Goal: Information Seeking & Learning: Find specific fact

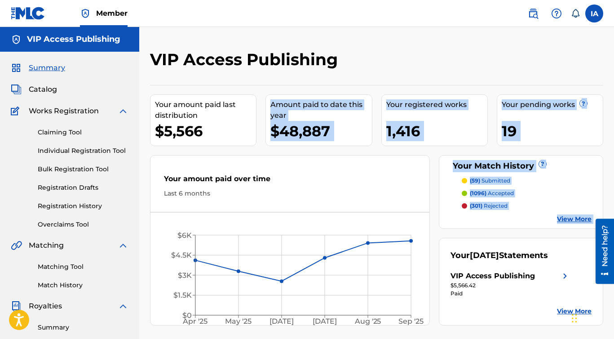
click at [157, 149] on div "Your amount paid last distribution $5,566 Amount paid to date this year $48,887…" at bounding box center [376, 205] width 453 height 240
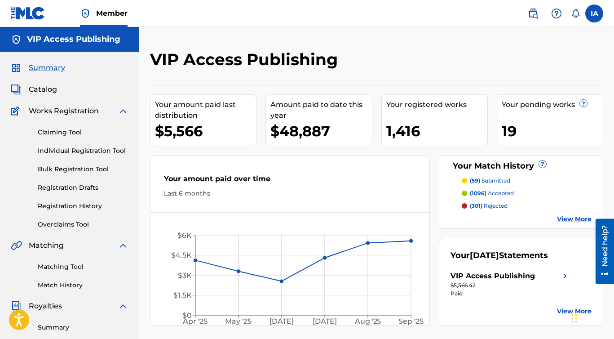
click at [189, 156] on div "Your amount paid over time Last 6 months [DATE] May '[DATE] [DATE] '[DATE] Sep …" at bounding box center [290, 240] width 280 height 170
click at [131, 154] on div "Summary Catalog Works Registration Claiming Tool Individual Registration Tool B…" at bounding box center [69, 283] width 139 height 462
click at [114, 152] on link "Individual Registration Tool" at bounding box center [83, 150] width 91 height 9
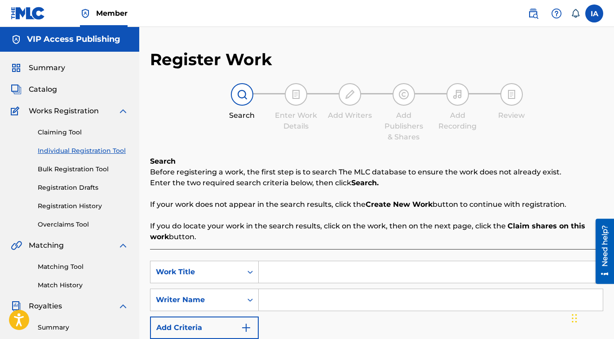
click at [312, 165] on div "Search Before registering a work, the first step is to search The MLC database …" at bounding box center [376, 199] width 453 height 86
click at [379, 270] on input "Search Form" at bounding box center [431, 272] width 344 height 22
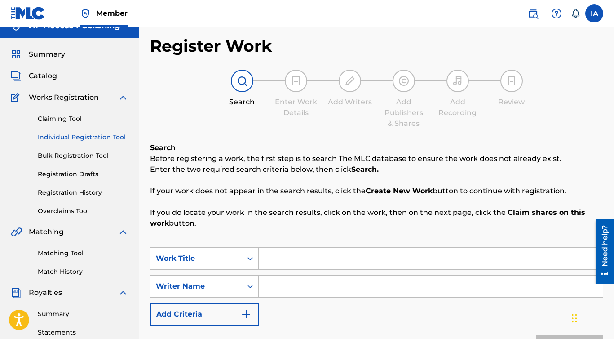
scroll to position [29, 0]
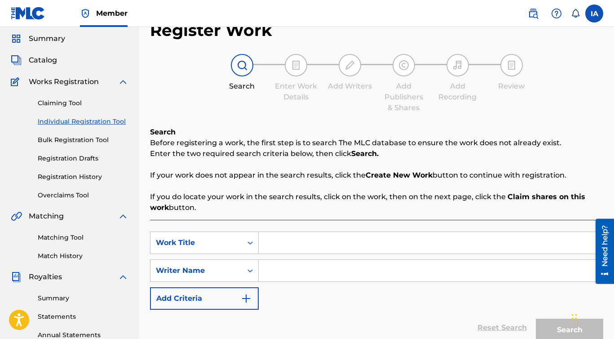
click at [364, 241] on input "Search Form" at bounding box center [431, 243] width 344 height 22
type input "GET TRICKY"
click at [336, 212] on p "If you do locate your work in the search results, click on the work, then on th…" at bounding box center [376, 202] width 453 height 22
click at [339, 263] on input "Search Form" at bounding box center [431, 271] width 344 height 22
click at [440, 274] on input "Search Form" at bounding box center [431, 271] width 344 height 22
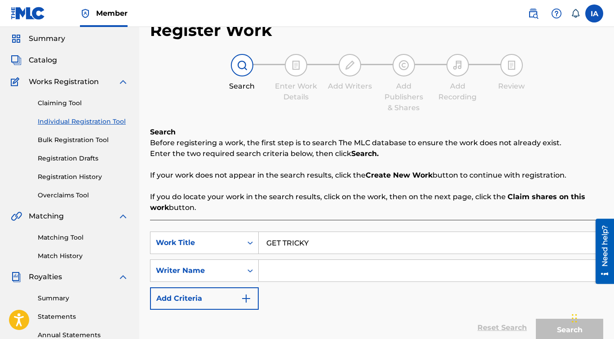
paste input "[PERSON_NAME] [PERSON_NAME]"
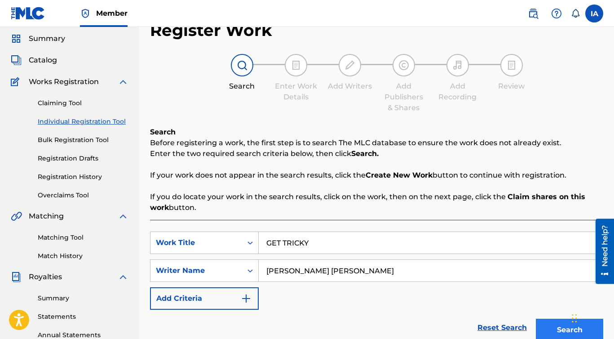
type input "[PERSON_NAME] [PERSON_NAME]"
click at [538, 322] on button "Search" at bounding box center [569, 329] width 67 height 22
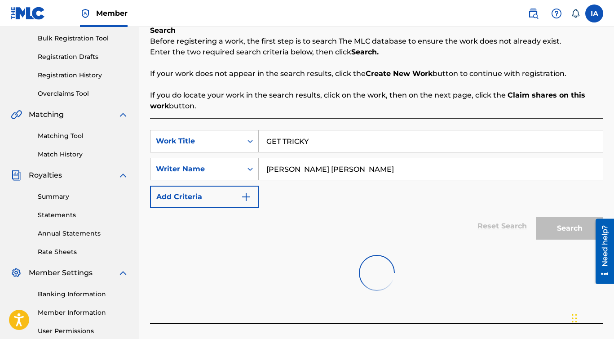
scroll to position [179, 0]
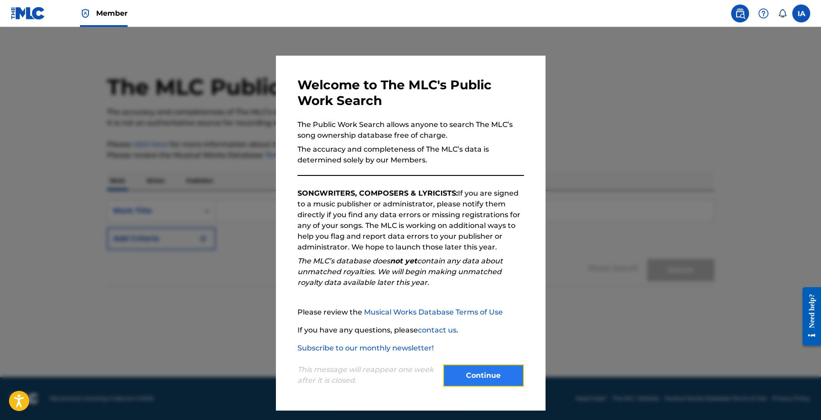
click at [491, 378] on button "Continue" at bounding box center [483, 376] width 81 height 22
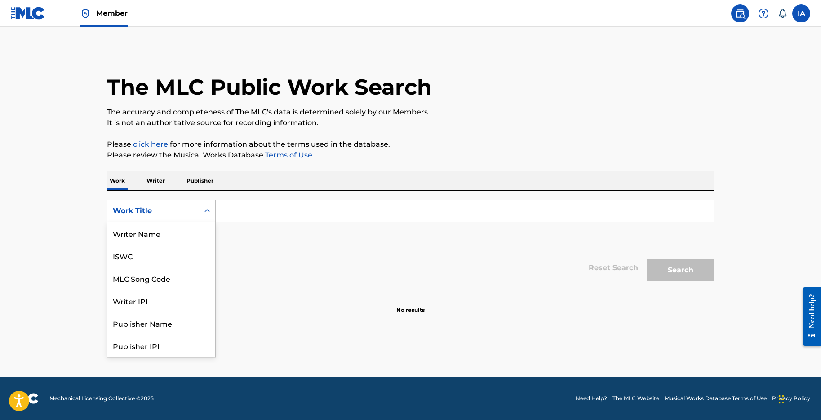
click at [174, 212] on div "Work Title" at bounding box center [153, 211] width 81 height 11
click at [158, 234] on div "MLC Song Code" at bounding box center [161, 233] width 108 height 22
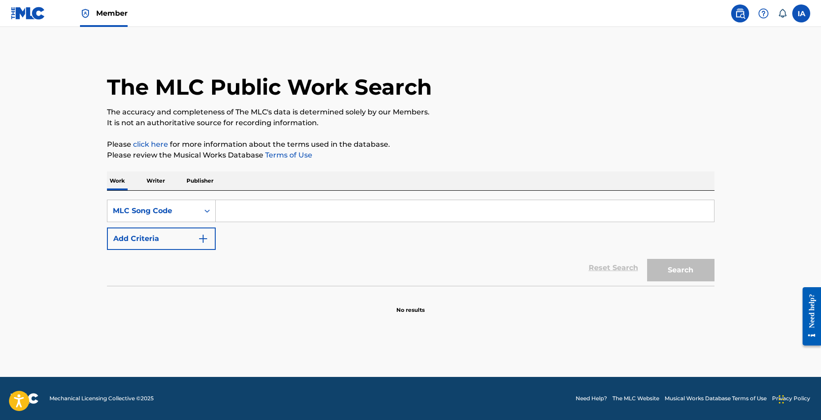
click at [266, 210] on input "Search Form" at bounding box center [465, 211] width 498 height 22
type input "pvc42q"
click at [658, 274] on button "Search" at bounding box center [680, 270] width 67 height 22
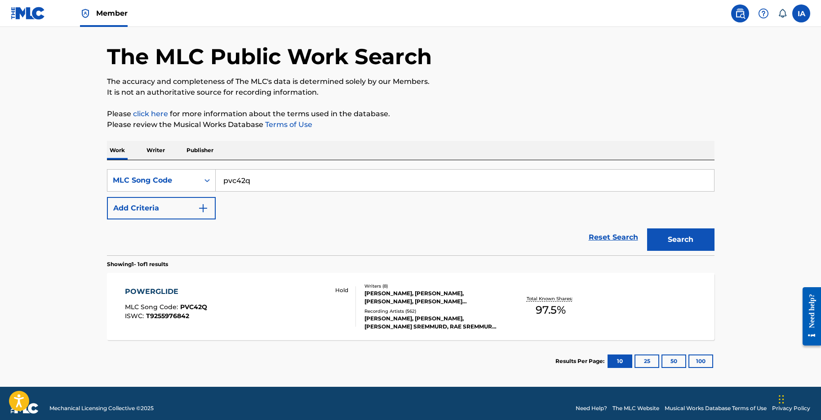
scroll to position [40, 0]
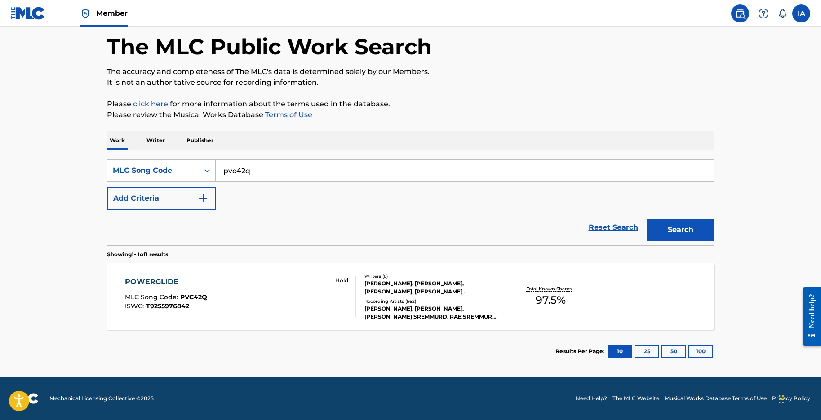
click at [355, 209] on div "SearchWithCriteriac75491b7-c08a-498d-93fa-6dda89744a23 MLC Song Code pvc42q Add…" at bounding box center [410, 184] width 607 height 50
click at [198, 297] on span "PVC42Q" at bounding box center [193, 297] width 27 height 8
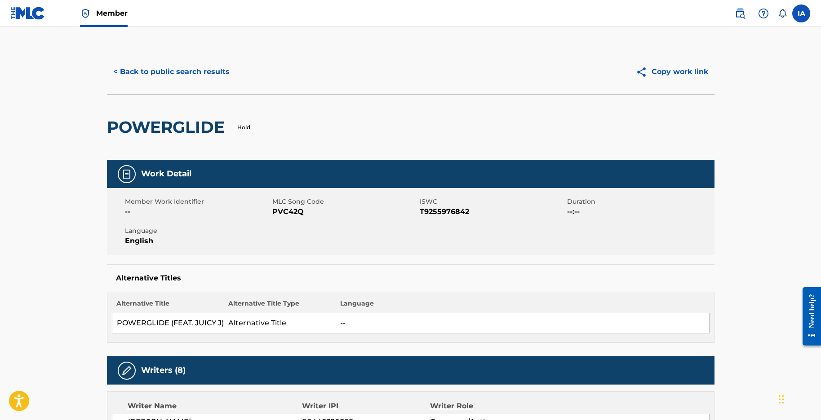
click at [293, 213] on span "PVC42Q" at bounding box center [344, 212] width 145 height 11
copy span "PVC42Q"
click at [145, 127] on h2 "POWERGLIDE" at bounding box center [168, 127] width 122 height 20
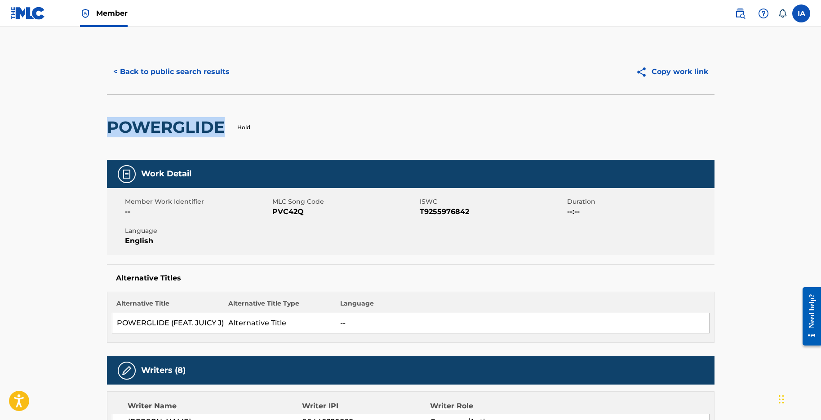
copy h2 "POWERGLIDE"
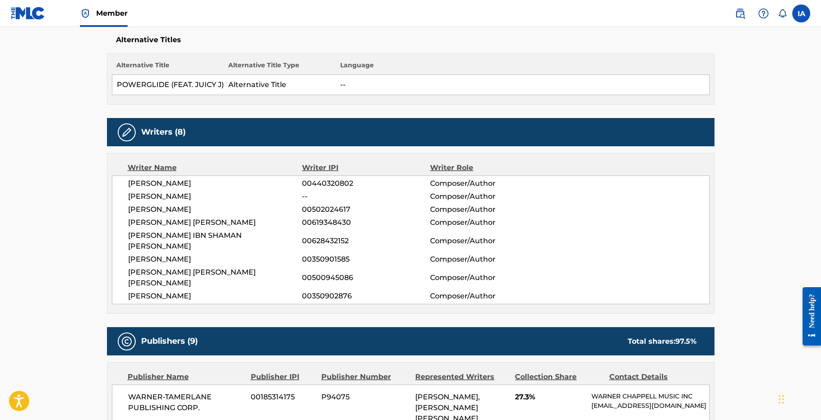
scroll to position [240, 0]
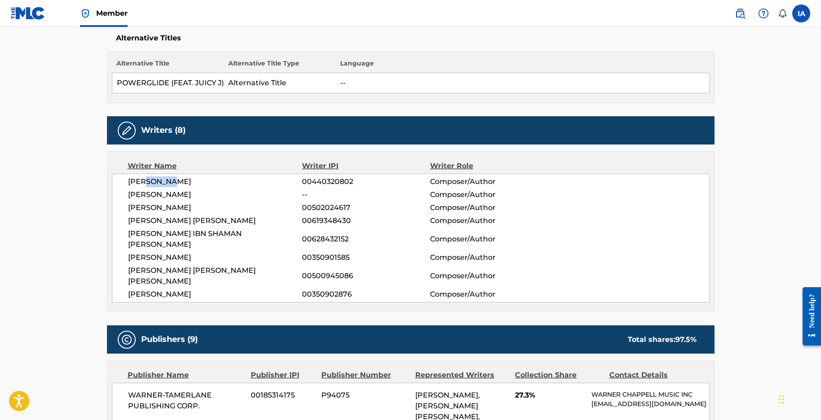
drag, startPoint x: 150, startPoint y: 194, endPoint x: 193, endPoint y: 206, distance: 44.6
click at [181, 199] on div "DARNELL CARLTON 00440320802 Composer/Author JEAN MARIE HOVART -- Composer/Autho…" at bounding box center [410, 238] width 597 height 129
drag, startPoint x: 164, startPoint y: 225, endPoint x: 189, endPoint y: 229, distance: 25.0
click at [188, 228] on div "DARNELL CARLTON 00440320802 Composer/Author JEAN MARIE HOVART -- Composer/Autho…" at bounding box center [410, 238] width 597 height 129
drag, startPoint x: 163, startPoint y: 235, endPoint x: 207, endPoint y: 238, distance: 43.7
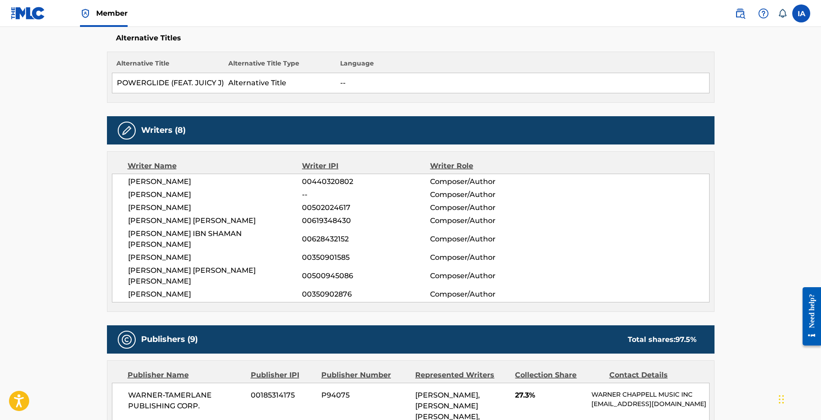
click at [217, 226] on span "AAQUIL IBEN SHAMON BROWN" at bounding box center [215, 221] width 174 height 11
drag, startPoint x: 159, startPoint y: 243, endPoint x: 234, endPoint y: 243, distance: 75.0
click at [234, 242] on span "KHALIF MALIK IBN SHAMAN BROWN" at bounding box center [215, 240] width 174 height 22
drag, startPoint x: 147, startPoint y: 263, endPoint x: 152, endPoint y: 264, distance: 5.0
click at [150, 263] on div "DARNELL CARLTON 00440320802 Composer/Author JEAN MARIE HOVART -- Composer/Autho…" at bounding box center [410, 238] width 597 height 129
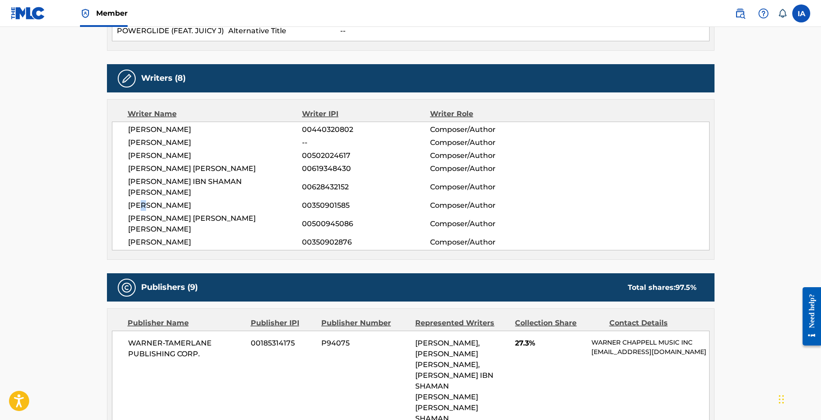
scroll to position [291, 0]
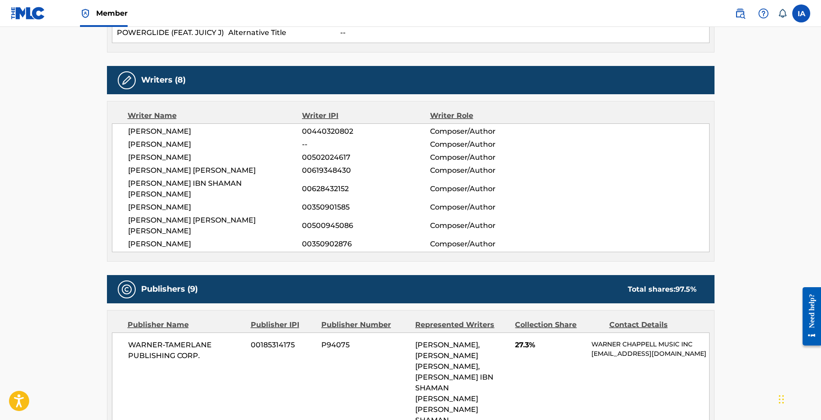
click at [216, 197] on span "KHALIF MALIK IBN SHAMAN BROWN" at bounding box center [215, 189] width 174 height 22
click at [175, 227] on div "DARNELL CARLTON 00440320802 Composer/Author JEAN MARIE HOVART -- Composer/Autho…" at bounding box center [410, 188] width 597 height 129
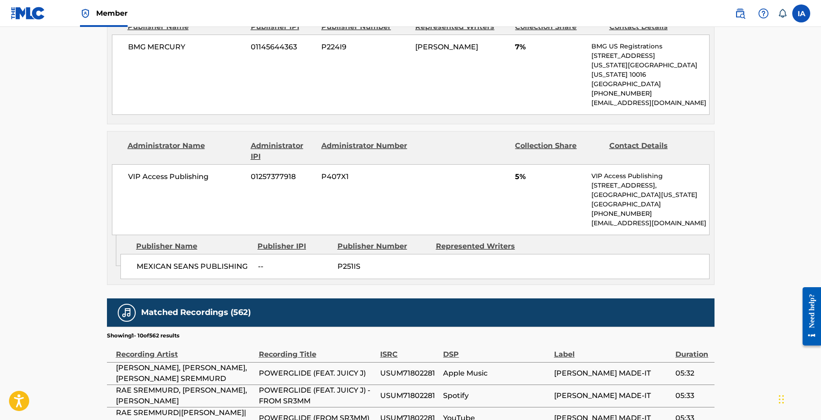
scroll to position [1684, 0]
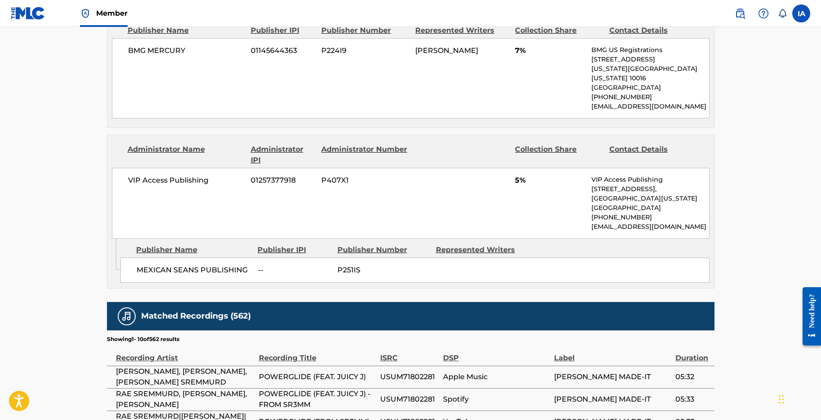
click at [237, 265] on span "MEXICAN SEANS PUBLISHING" at bounding box center [194, 270] width 115 height 11
drag, startPoint x: 249, startPoint y: 173, endPoint x: 140, endPoint y: 174, distance: 108.7
click at [139, 265] on span "MEXICAN SEANS PUBLISHING" at bounding box center [194, 270] width 115 height 11
copy span "MEXICAN SEANS PUBLISHING"
